Goal: Find specific page/section: Find specific page/section

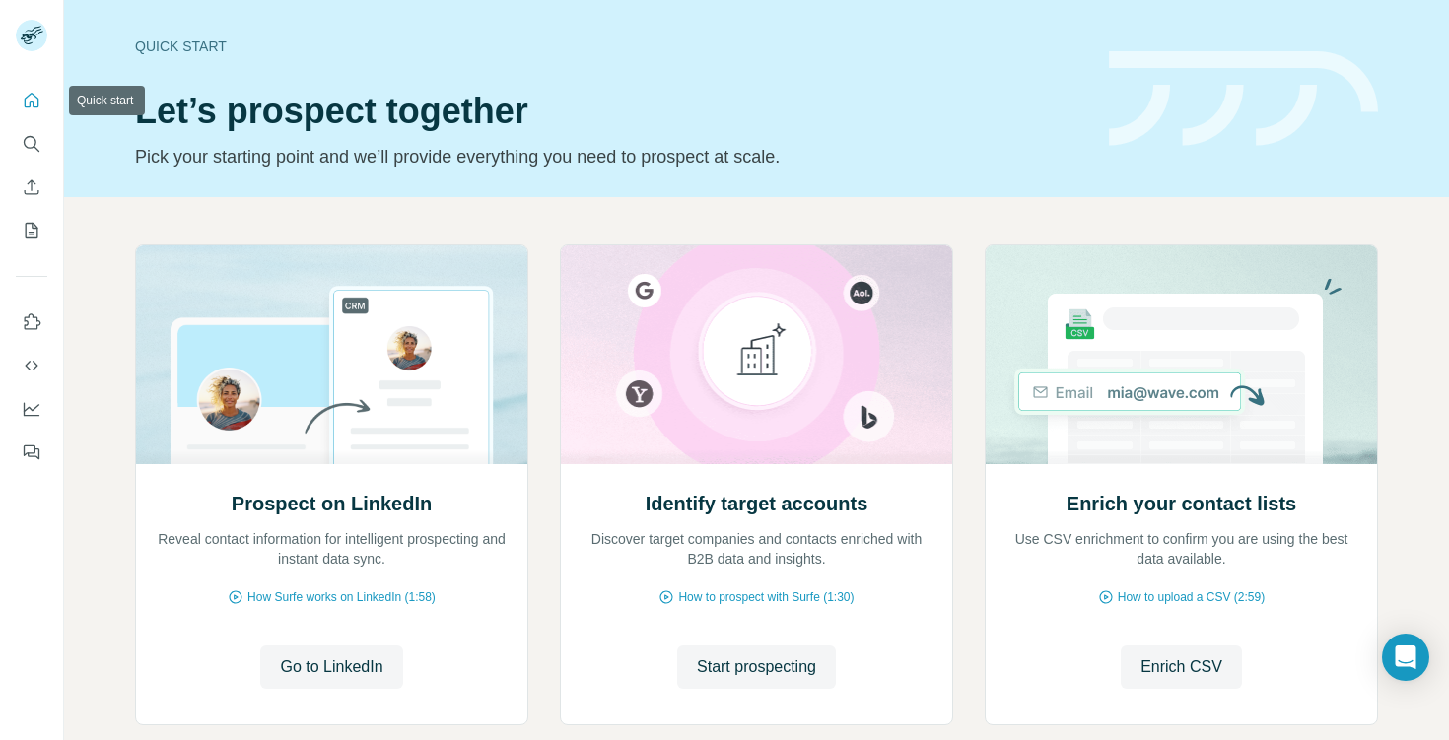
click at [36, 93] on icon "Quick start" at bounding box center [32, 101] width 20 height 20
click at [35, 140] on icon "Search" at bounding box center [32, 144] width 20 height 20
